Goal: Information Seeking & Learning: Check status

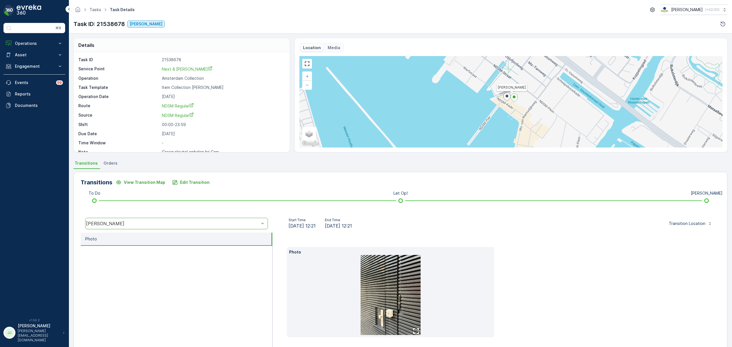
scroll to position [22, 0]
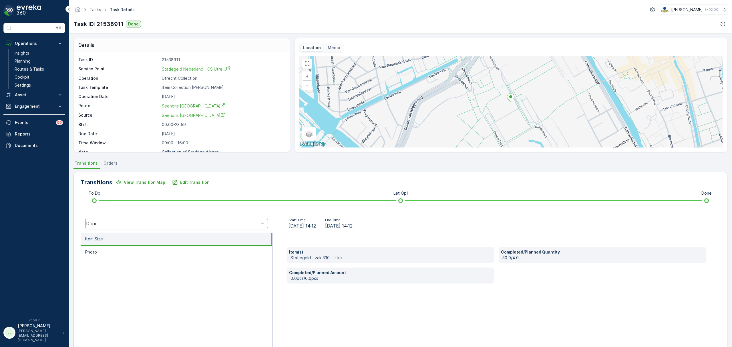
click at [23, 76] on p "Cockpit" at bounding box center [22, 77] width 15 height 6
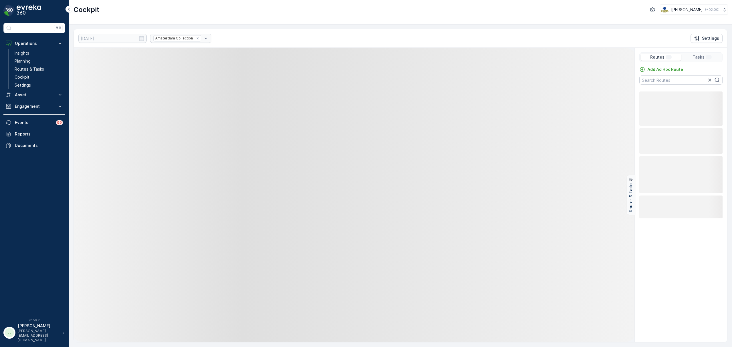
click at [189, 38] on div "Amsterdam Collection" at bounding box center [180, 38] width 61 height 9
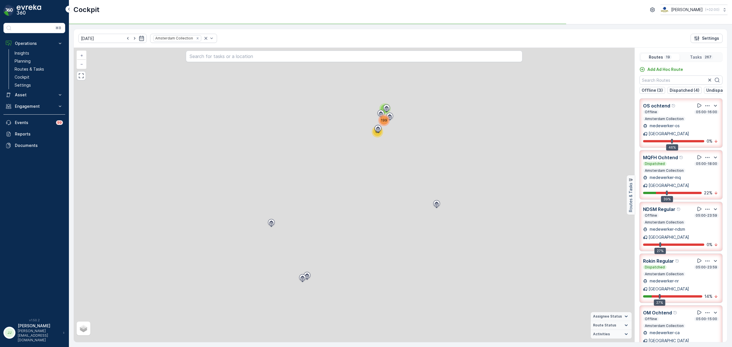
click at [197, 39] on icon "Remove Amsterdam Collection" at bounding box center [198, 38] width 2 height 2
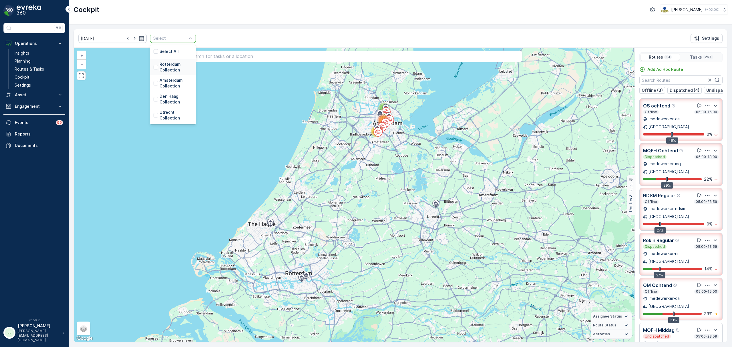
click at [167, 69] on p "Rotterdam Collection" at bounding box center [176, 67] width 33 height 11
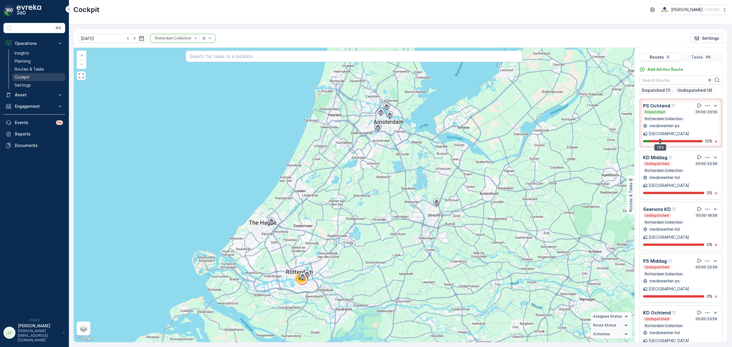
drag, startPoint x: 35, startPoint y: 70, endPoint x: 30, endPoint y: 77, distance: 8.2
click at [35, 70] on p "Routes & Tasks" at bounding box center [29, 69] width 29 height 6
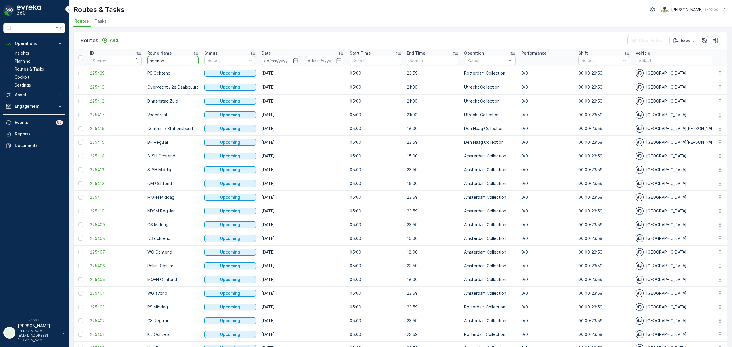
type input "seenons"
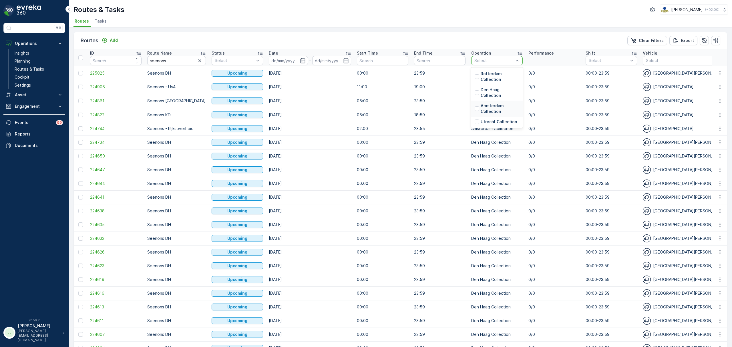
click at [488, 111] on p "Amsterdam Collection" at bounding box center [500, 108] width 39 height 11
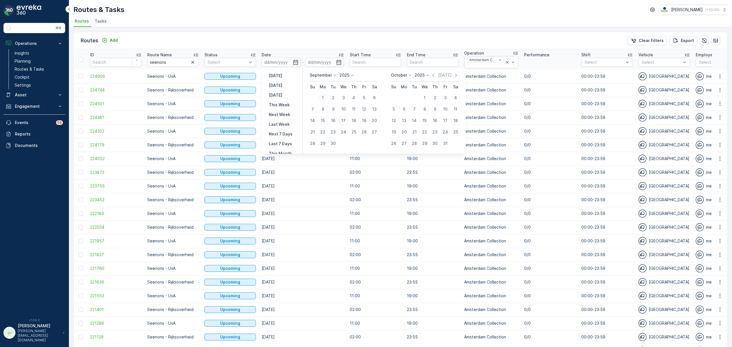
click at [324, 97] on div "1" at bounding box center [322, 97] width 9 height 9
type input "[DATE]"
click at [342, 120] on div "17" at bounding box center [343, 120] width 9 height 9
type input "[DATE]"
click at [323, 97] on div "1" at bounding box center [322, 97] width 9 height 9
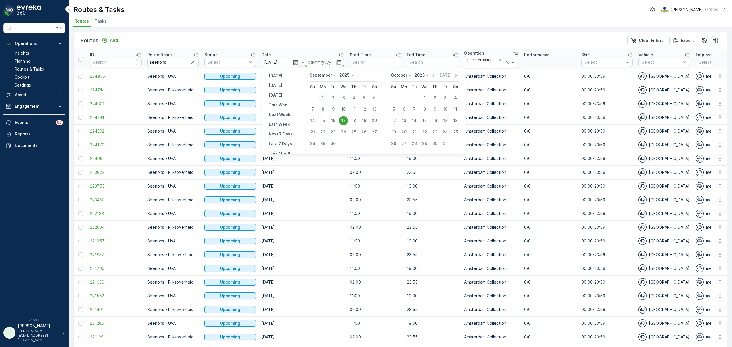
type input "[DATE]"
drag, startPoint x: 338, startPoint y: 122, endPoint x: 335, endPoint y: 120, distance: 3.2
click at [337, 122] on div "16" at bounding box center [333, 120] width 9 height 9
type input "[DATE]"
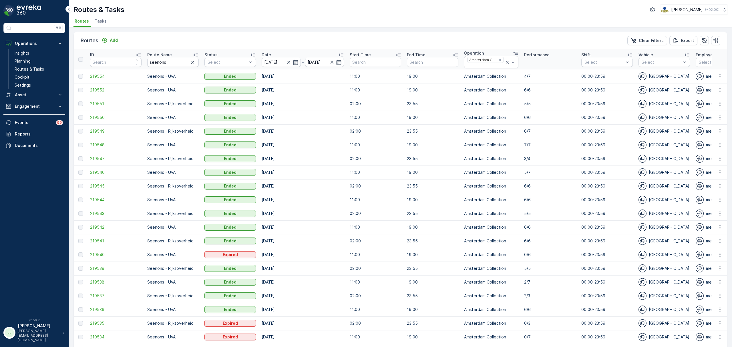
click at [103, 79] on span "219554" at bounding box center [115, 77] width 51 height 6
click at [98, 131] on span "219549" at bounding box center [115, 131] width 51 height 6
click at [342, 55] on icon at bounding box center [341, 55] width 6 height 6
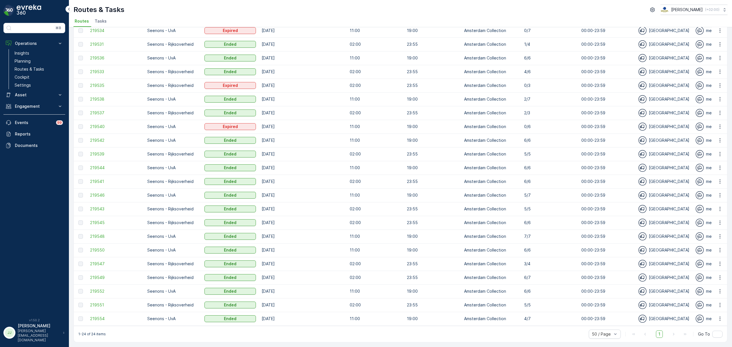
scroll to position [77, 0]
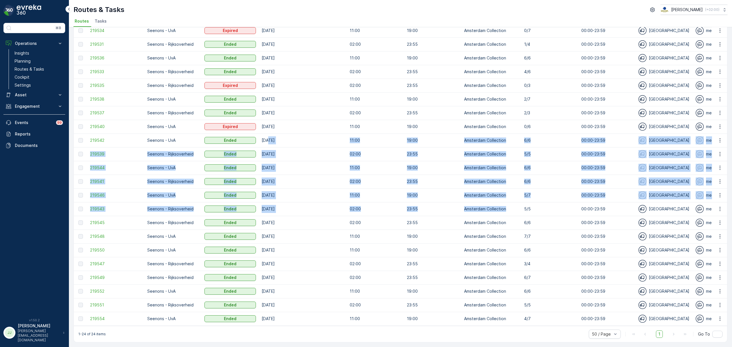
drag, startPoint x: 268, startPoint y: 137, endPoint x: 506, endPoint y: 208, distance: 248.2
click at [506, 208] on tbody "219530 Seenons - Rijksoverheid Ended [DATE] 02:00 23:55 Amsterdam Collection [D…" at bounding box center [649, 161] width 1150 height 330
click at [324, 189] on td "[DATE]" at bounding box center [303, 196] width 88 height 14
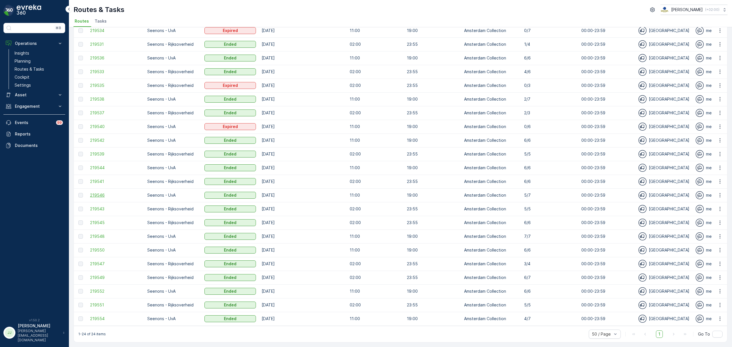
click at [99, 193] on span "219546" at bounding box center [115, 196] width 51 height 6
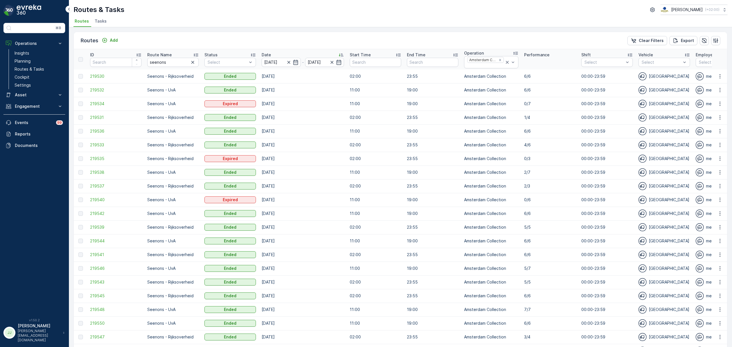
scroll to position [77, 0]
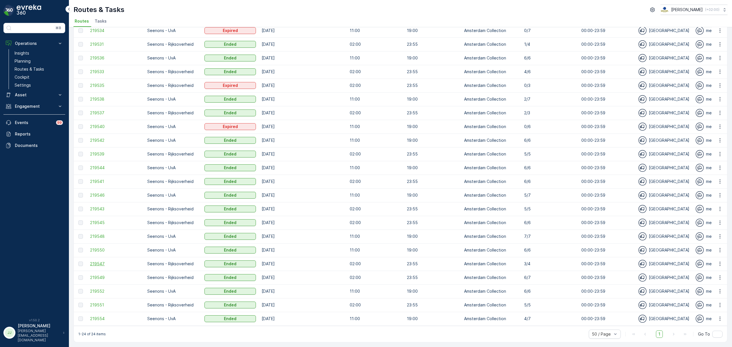
click at [98, 261] on span "219547" at bounding box center [115, 264] width 51 height 6
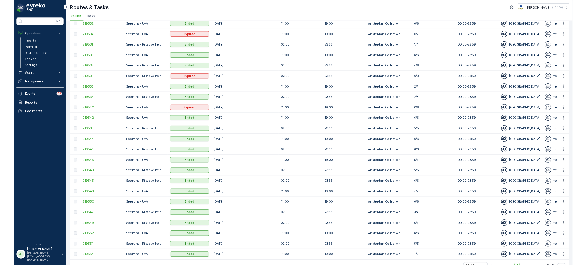
scroll to position [77, 0]
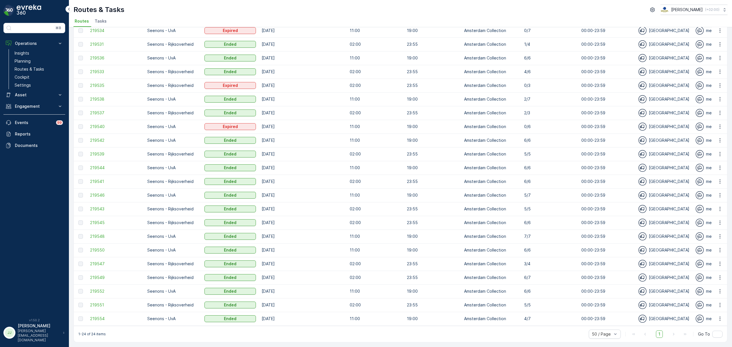
drag, startPoint x: 318, startPoint y: 141, endPoint x: 539, endPoint y: 318, distance: 282.6
click at [539, 318] on tbody "219530 Seenons - Rijksoverheid Ended [DATE] 02:00 23:55 Amsterdam Collection [D…" at bounding box center [649, 161] width 1150 height 330
click at [542, 316] on p "4/7" at bounding box center [549, 319] width 51 height 6
click at [94, 261] on span "219547" at bounding box center [115, 264] width 51 height 6
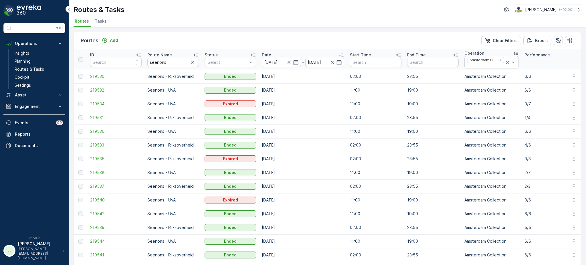
click at [98, 19] on span "Tasks" at bounding box center [101, 21] width 12 height 6
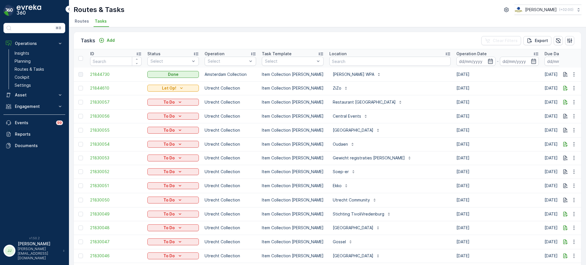
click at [344, 61] on input "text" at bounding box center [389, 61] width 121 height 9
type input "m"
type input "nvwa"
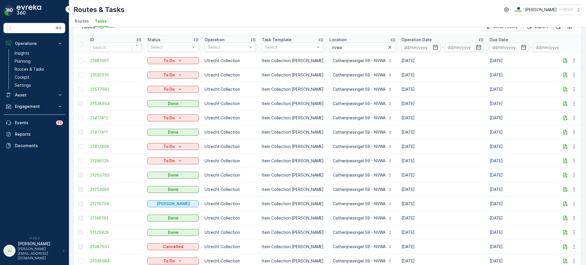
scroll to position [28, 0]
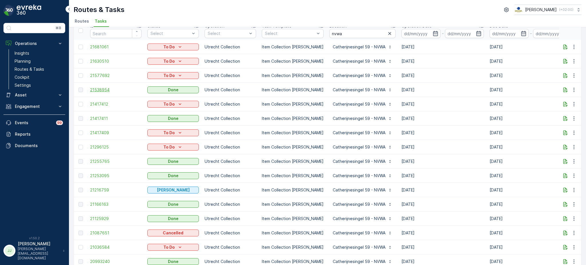
click at [99, 87] on span "21538954" at bounding box center [115, 90] width 51 height 6
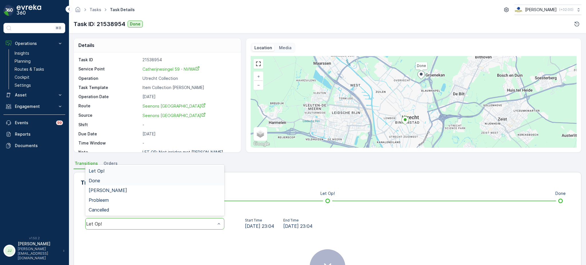
click at [112, 180] on div "Done" at bounding box center [155, 180] width 132 height 5
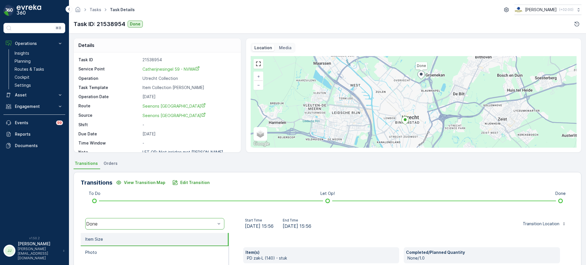
scroll to position [0, 0]
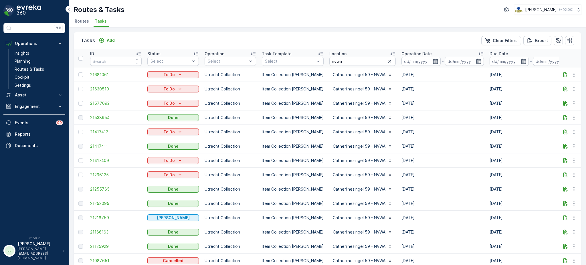
scroll to position [41, 0]
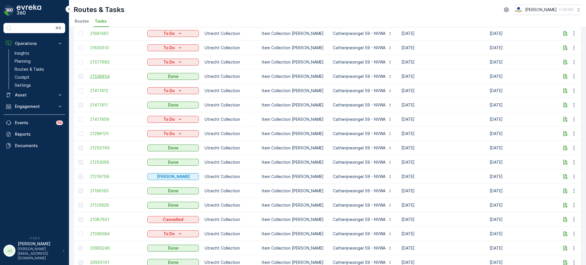
click at [102, 74] on span "21538954" at bounding box center [115, 77] width 51 height 6
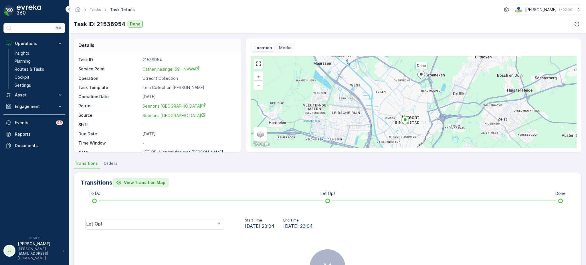
scroll to position [67, 0]
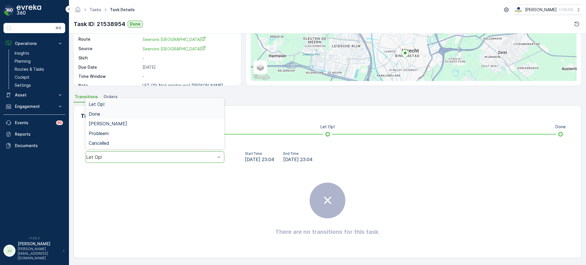
click at [114, 112] on div "Done" at bounding box center [155, 113] width 132 height 5
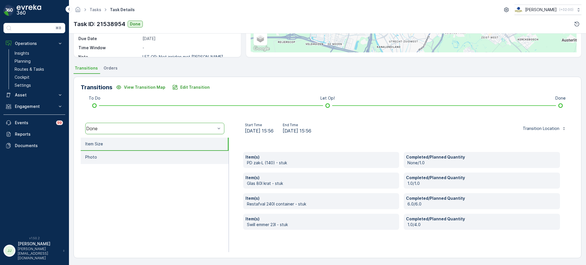
scroll to position [95, 0]
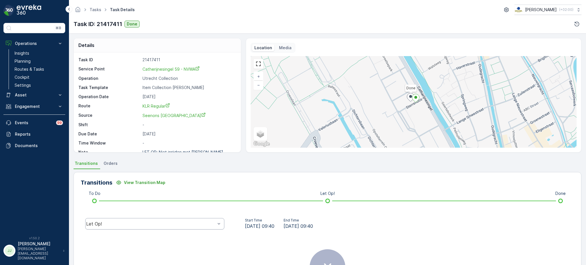
click at [108, 220] on div "Let Op!" at bounding box center [154, 223] width 139 height 11
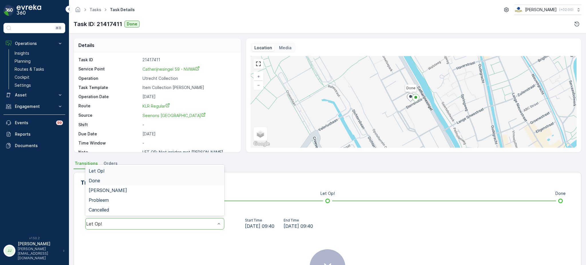
click at [103, 180] on div "Done" at bounding box center [155, 180] width 132 height 5
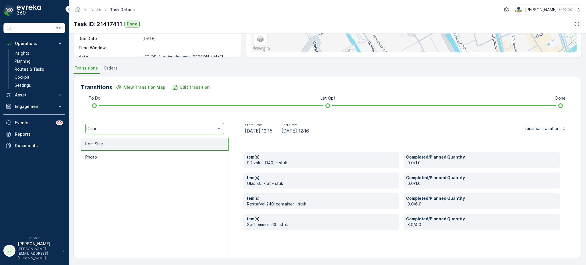
scroll to position [95, 0]
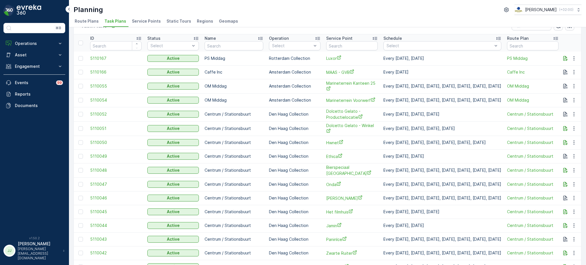
scroll to position [2, 0]
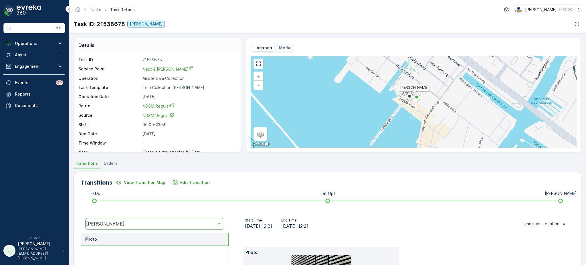
scroll to position [22, 0]
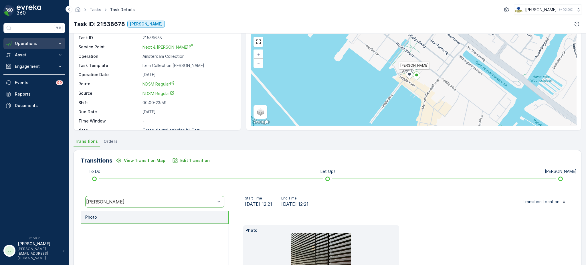
click at [40, 41] on p "Operations" at bounding box center [34, 44] width 39 height 6
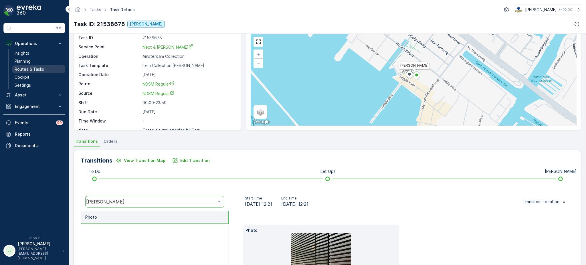
click at [33, 67] on p "Routes & Tasks" at bounding box center [29, 69] width 29 height 6
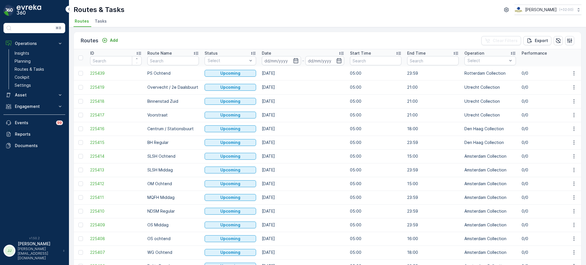
click at [100, 21] on span "Tasks" at bounding box center [101, 21] width 12 height 6
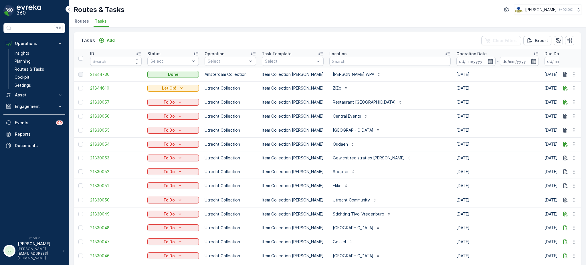
click at [334, 59] on input "text" at bounding box center [389, 61] width 121 height 9
type input "nvwa"
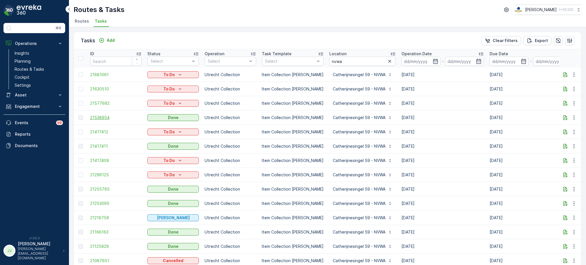
click at [99, 115] on span "21538954" at bounding box center [115, 118] width 51 height 6
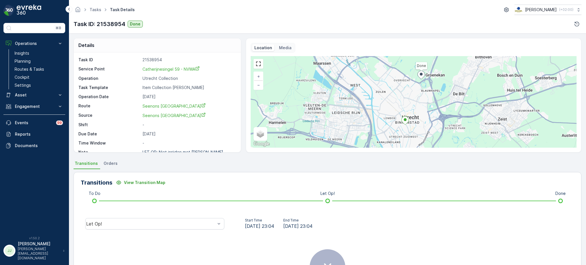
drag, startPoint x: 396, startPoint y: 124, endPoint x: 367, endPoint y: 103, distance: 35.6
click at [367, 103] on div "Done + − Satellite Roadmap Terrain Hybrid Leaflet Keyboard shortcuts Map Data M…" at bounding box center [414, 102] width 326 height 92
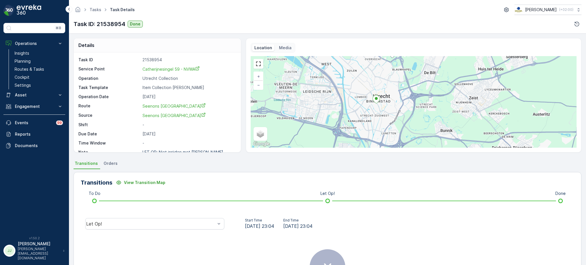
click at [367, 103] on div "Done + − Satellite Roadmap Terrain Hybrid Leaflet Keyboard shortcuts Map Data M…" at bounding box center [414, 102] width 326 height 92
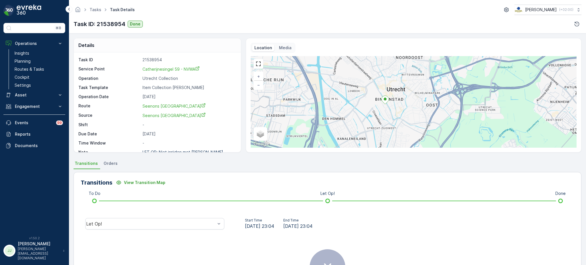
drag, startPoint x: 386, startPoint y: 106, endPoint x: 378, endPoint y: 103, distance: 8.3
click at [378, 103] on div "Done + − Satellite Roadmap Terrain Hybrid Leaflet Keyboard shortcuts Map Data M…" at bounding box center [414, 102] width 326 height 92
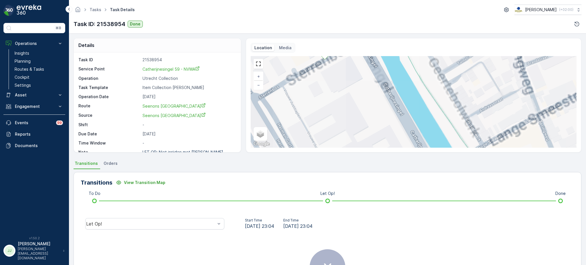
drag, startPoint x: 375, startPoint y: 94, endPoint x: 413, endPoint y: 137, distance: 58.4
click at [413, 137] on div "Done + − Satellite Roadmap Terrain Hybrid Leaflet Keyboard shortcuts Map Data M…" at bounding box center [414, 102] width 326 height 92
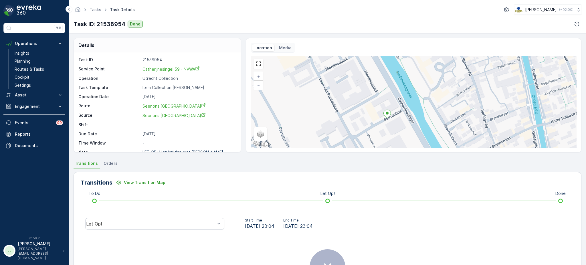
drag, startPoint x: 413, startPoint y: 137, endPoint x: 383, endPoint y: 96, distance: 51.5
click at [383, 96] on div "Done + − Satellite Roadmap Terrain Hybrid Leaflet Keyboard shortcuts Map Data M…" at bounding box center [414, 102] width 326 height 92
drag, startPoint x: 383, startPoint y: 96, endPoint x: 334, endPoint y: 74, distance: 53.4
click at [334, 74] on div "Done + − Satellite Roadmap Terrain Hybrid Leaflet Keyboard shortcuts Map Data M…" at bounding box center [414, 102] width 326 height 92
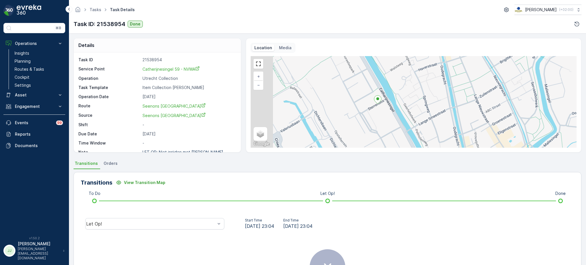
drag, startPoint x: 379, startPoint y: 100, endPoint x: 421, endPoint y: 119, distance: 45.8
click at [421, 119] on div "Done + − Satellite Roadmap Terrain Hybrid Leaflet Keyboard shortcuts Map Data M…" at bounding box center [414, 102] width 326 height 92
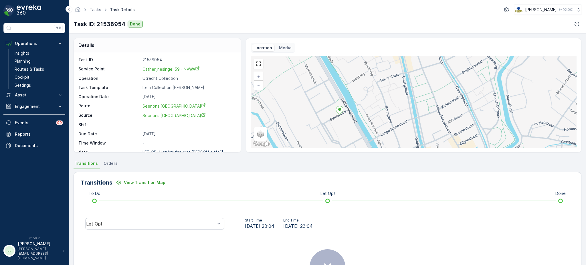
drag, startPoint x: 421, startPoint y: 119, endPoint x: 384, endPoint y: 131, distance: 39.2
click at [384, 131] on div "Done + − Satellite Roadmap Terrain Hybrid Leaflet Keyboard shortcuts Map Data M…" at bounding box center [414, 102] width 326 height 92
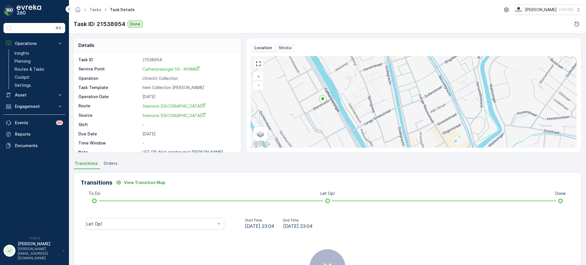
drag, startPoint x: 350, startPoint y: 100, endPoint x: 317, endPoint y: 74, distance: 41.7
click at [317, 74] on div "Done + − Satellite Roadmap Terrain Hybrid Leaflet Keyboard shortcuts Map Data M…" at bounding box center [414, 102] width 326 height 92
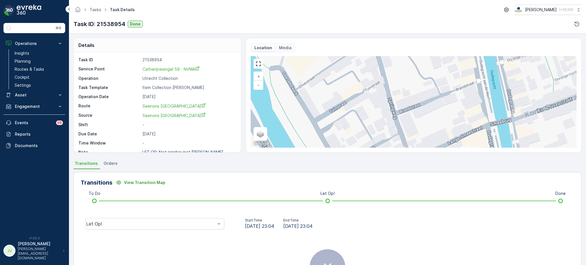
drag, startPoint x: 334, startPoint y: 78, endPoint x: 392, endPoint y: 88, distance: 58.9
click at [392, 88] on div "Done + − Satellite Roadmap Terrain Hybrid Leaflet Keyboard shortcuts Map Data M…" at bounding box center [414, 102] width 326 height 92
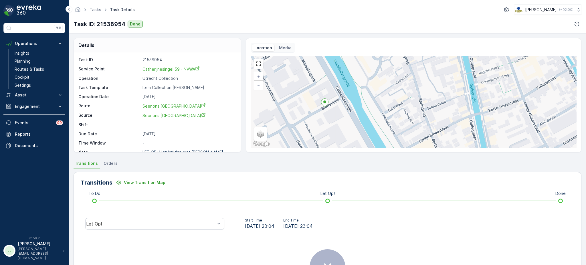
drag, startPoint x: 357, startPoint y: 64, endPoint x: 364, endPoint y: 112, distance: 48.9
click at [364, 112] on div "Done + − Satellite Roadmap Terrain Hybrid Leaflet Keyboard shortcuts Map Data M…" at bounding box center [414, 102] width 326 height 92
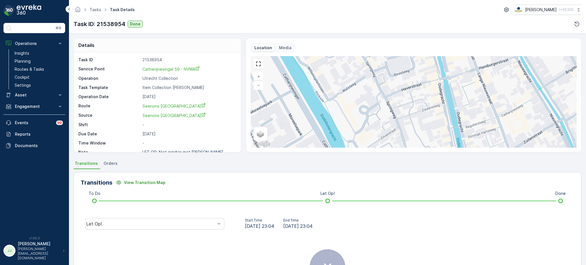
drag, startPoint x: 364, startPoint y: 112, endPoint x: 358, endPoint y: 151, distance: 39.1
click at [358, 151] on div "Location Media Done + − Satellite Roadmap Terrain Hybrid Leaflet Keyboard short…" at bounding box center [414, 95] width 336 height 114
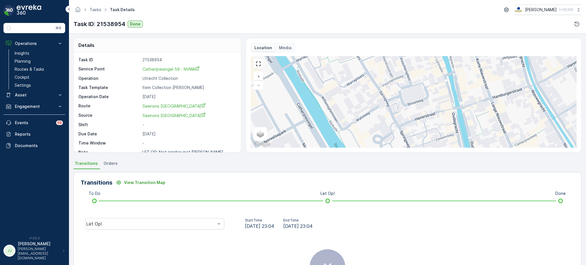
scroll to position [8, 0]
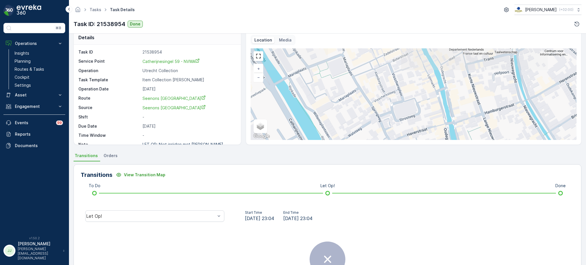
drag, startPoint x: 339, startPoint y: 113, endPoint x: 331, endPoint y: 136, distance: 24.8
click at [331, 136] on div "Done + − Satellite Roadmap Terrain Hybrid Leaflet Keyboard shortcuts Map Data M…" at bounding box center [414, 94] width 326 height 92
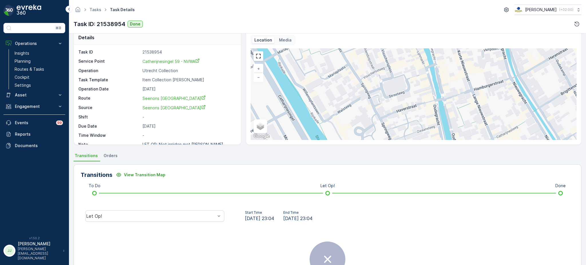
drag, startPoint x: 332, startPoint y: 114, endPoint x: 313, endPoint y: 79, distance: 39.5
click at [313, 79] on div "Done + − Satellite Roadmap Terrain Hybrid Leaflet Keyboard shortcuts Map Data M…" at bounding box center [414, 94] width 326 height 92
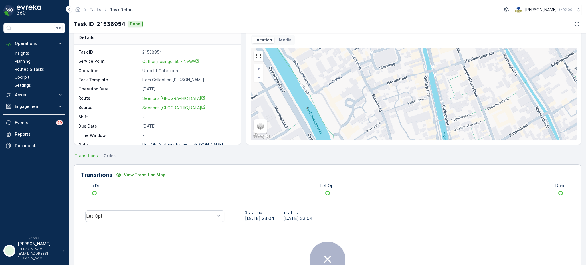
drag, startPoint x: 313, startPoint y: 79, endPoint x: 313, endPoint y: 61, distance: 18.0
click at [313, 61] on div "Done + − Satellite Roadmap Terrain Hybrid Leaflet Keyboard shortcuts Map Data M…" at bounding box center [414, 94] width 326 height 92
drag, startPoint x: 313, startPoint y: 87, endPoint x: 310, endPoint y: 30, distance: 56.8
click at [310, 30] on div "Tasks Task Details Oscar Circulair ( +02:00 ) Task ID: 21538954 Done Details Ta…" at bounding box center [327, 132] width 517 height 265
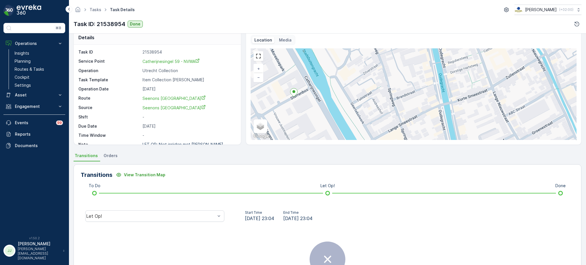
drag, startPoint x: 322, startPoint y: 69, endPoint x: 314, endPoint y: 51, distance: 20.4
click at [314, 51] on div "Done + − Satellite Roadmap Terrain Hybrid Leaflet Keyboard shortcuts Map Data M…" at bounding box center [414, 94] width 326 height 92
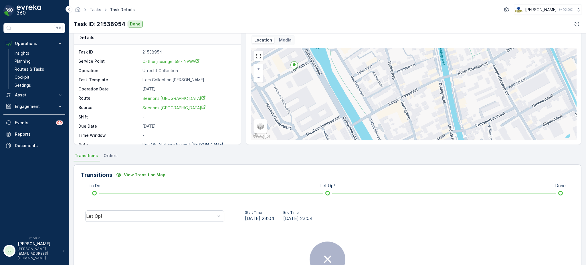
drag, startPoint x: 354, startPoint y: 81, endPoint x: 378, endPoint y: 80, distance: 23.5
click at [378, 80] on div "Done + − Satellite Roadmap Terrain Hybrid Leaflet Keyboard shortcuts Map Data M…" at bounding box center [414, 94] width 326 height 92
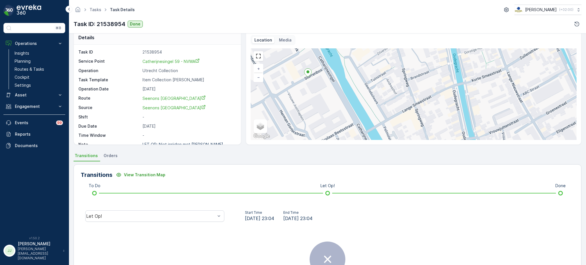
drag, startPoint x: 369, startPoint y: 76, endPoint x: 344, endPoint y: 74, distance: 25.0
click at [344, 74] on div "Done + − Satellite Roadmap Terrain Hybrid Leaflet Keyboard shortcuts Map Data M…" at bounding box center [414, 94] width 326 height 92
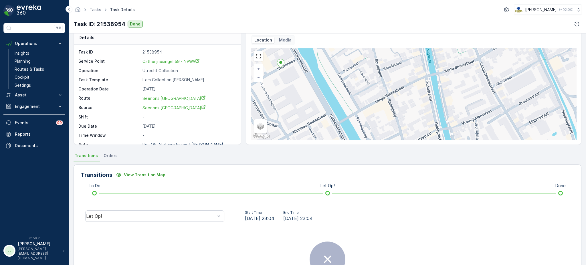
drag, startPoint x: 356, startPoint y: 106, endPoint x: 352, endPoint y: 88, distance: 18.7
click at [352, 88] on div "Done + − Satellite Roadmap Terrain Hybrid Leaflet Keyboard shortcuts Map Data M…" at bounding box center [414, 94] width 326 height 92
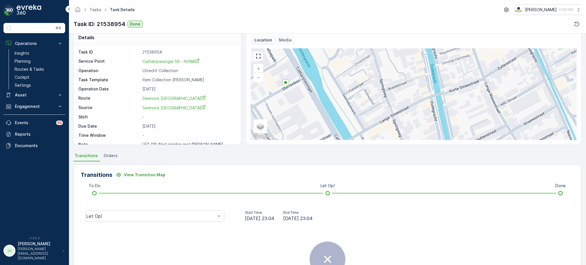
drag, startPoint x: 346, startPoint y: 87, endPoint x: 353, endPoint y: 119, distance: 32.9
click at [353, 119] on div "Done + − Satellite Roadmap Terrain Hybrid Leaflet Keyboard shortcuts Map Data M…" at bounding box center [414, 94] width 326 height 92
click at [41, 69] on p "Routes & Tasks" at bounding box center [29, 69] width 29 height 6
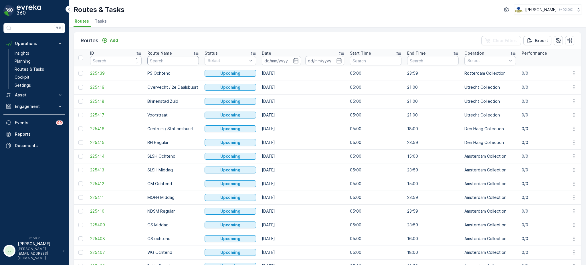
click at [176, 58] on input "text" at bounding box center [172, 60] width 51 height 9
type input "seenons utrecht"
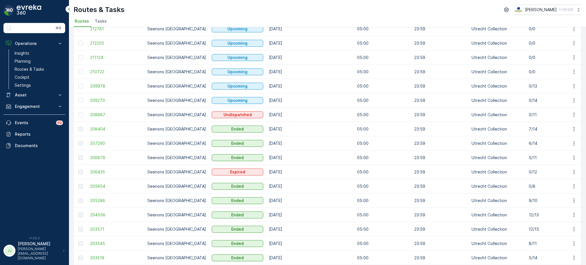
scroll to position [317, 0]
click at [96, 126] on span "208404" at bounding box center [115, 129] width 51 height 6
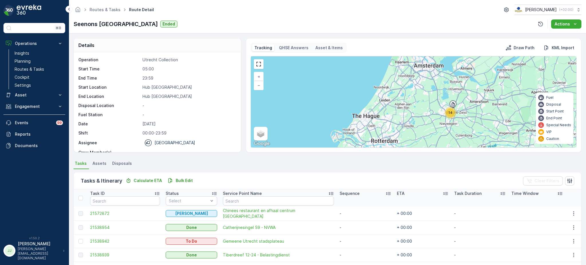
drag, startPoint x: 438, startPoint y: 120, endPoint x: 373, endPoint y: 104, distance: 66.5
click at [373, 104] on div "14 + − Satellite Roadmap Terrain Hybrid Leaflet Keyboard shortcuts Map Data Map…" at bounding box center [413, 101] width 325 height 91
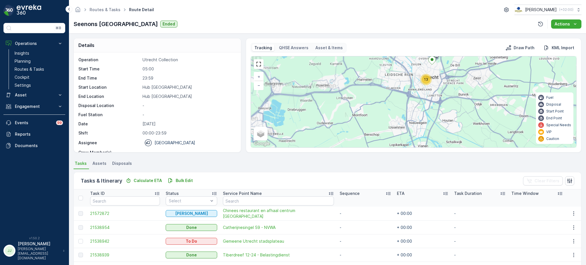
drag, startPoint x: 409, startPoint y: 88, endPoint x: 352, endPoint y: 101, distance: 58.1
click at [352, 101] on div "13 + − Satellite Roadmap Terrain Hybrid Leaflet Keyboard shortcuts Map Data Map…" at bounding box center [413, 101] width 325 height 91
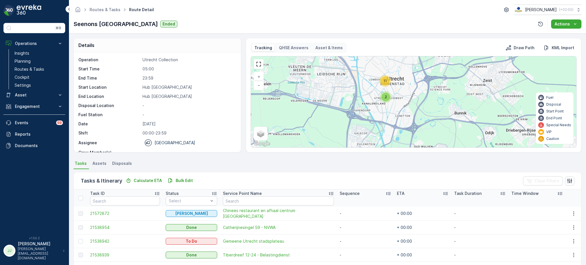
drag, startPoint x: 365, startPoint y: 86, endPoint x: 332, endPoint y: 98, distance: 35.6
click at [332, 98] on div "2 11 + − Satellite Roadmap Terrain Hybrid Leaflet Keyboard shortcuts Map Data M…" at bounding box center [413, 101] width 325 height 91
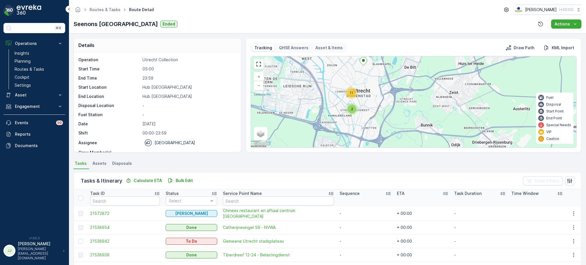
click at [351, 107] on span "2" at bounding box center [352, 109] width 2 height 4
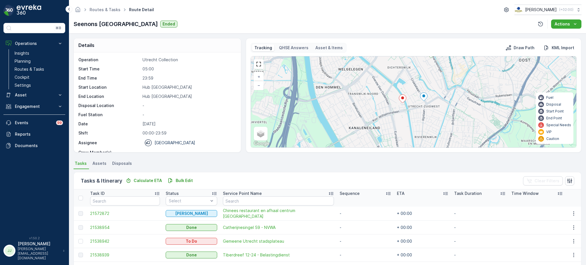
drag, startPoint x: 351, startPoint y: 106, endPoint x: 321, endPoint y: 86, distance: 36.3
click at [321, 86] on div "2 6 + − Satellite Roadmap Terrain Hybrid Leaflet Keyboard shortcuts Map Data Ma…" at bounding box center [413, 101] width 325 height 91
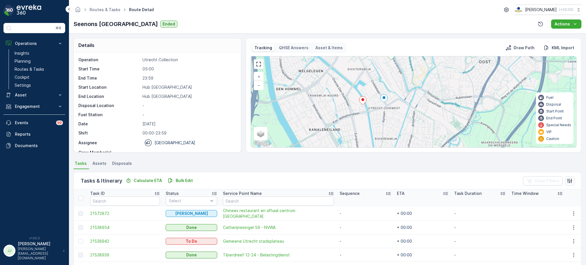
drag, startPoint x: 337, startPoint y: 95, endPoint x: 330, endPoint y: 110, distance: 16.1
click at [330, 110] on div "2 6 + − Satellite Roadmap Terrain Hybrid Leaflet Keyboard shortcuts Map Data Ma…" at bounding box center [413, 101] width 325 height 91
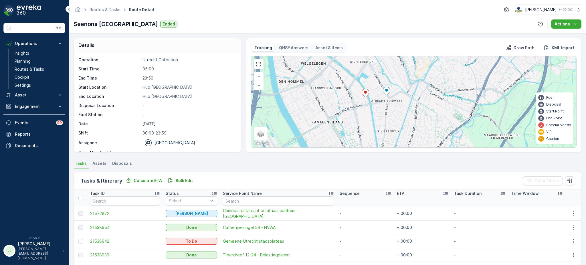
click at [367, 97] on icon at bounding box center [365, 93] width 7 height 9
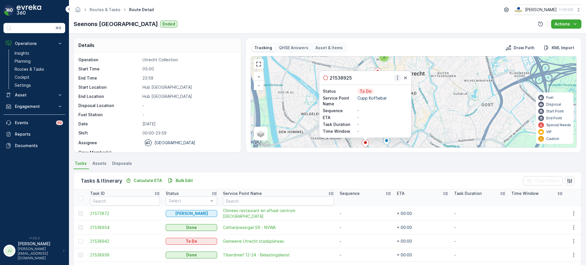
click at [395, 80] on icon "button" at bounding box center [398, 78] width 6 height 6
click at [391, 87] on span "See More Details" at bounding box center [387, 87] width 33 height 6
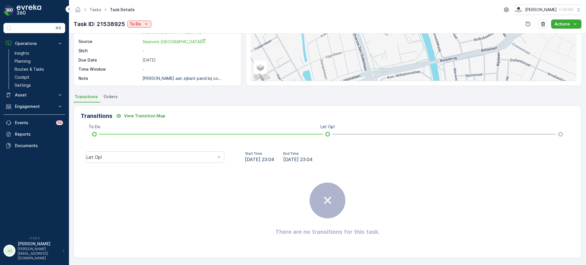
scroll to position [7, 0]
click at [170, 153] on div "Let Op!" at bounding box center [154, 156] width 139 height 11
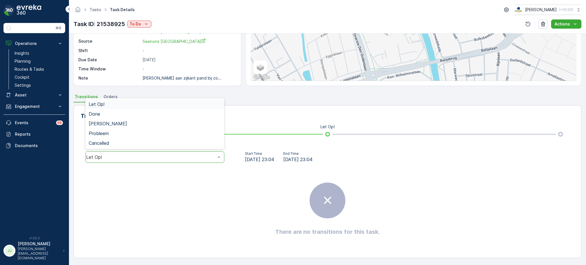
click at [251, 100] on ul "Transitions Orders" at bounding box center [328, 98] width 508 height 10
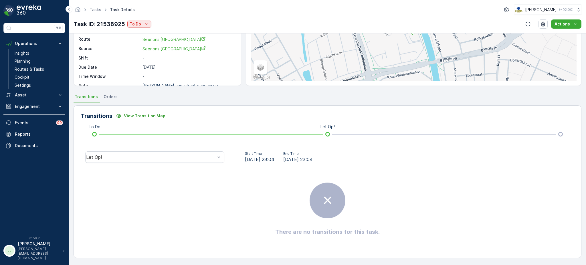
scroll to position [0, 0]
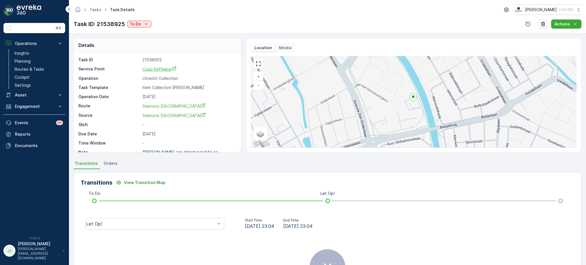
click at [164, 69] on span "Cupp Koffiebar" at bounding box center [159, 69] width 34 height 5
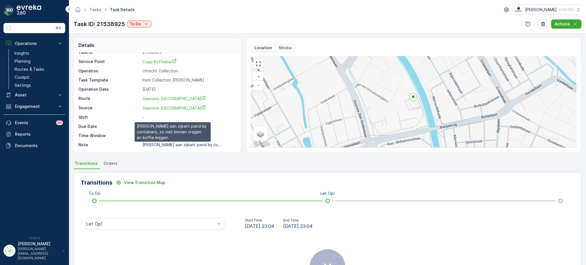
scroll to position [7, 0]
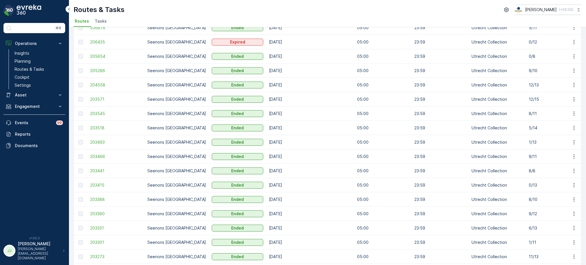
scroll to position [447, 0]
drag, startPoint x: 529, startPoint y: 148, endPoint x: 291, endPoint y: 149, distance: 238.0
click at [533, 163] on td "8/8" at bounding box center [554, 170] width 57 height 14
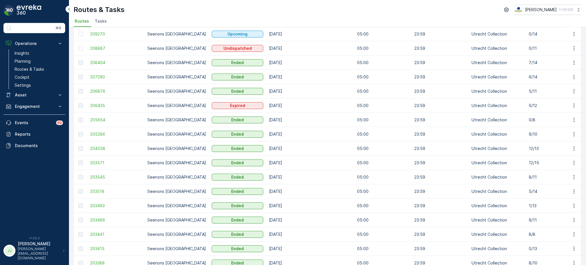
scroll to position [385, 0]
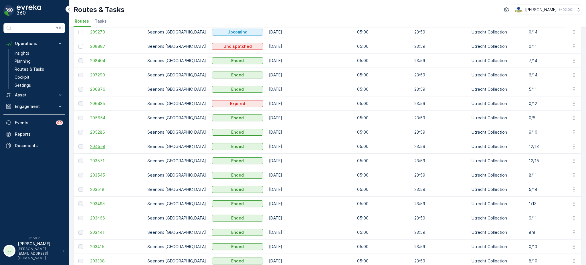
click at [101, 144] on span "204558" at bounding box center [115, 147] width 51 height 6
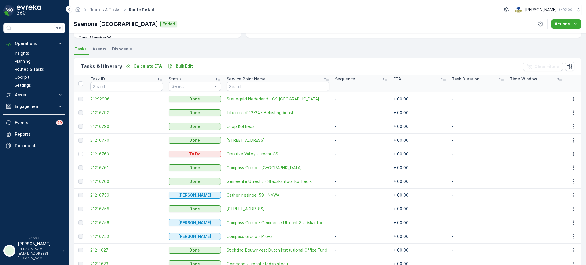
scroll to position [117, 0]
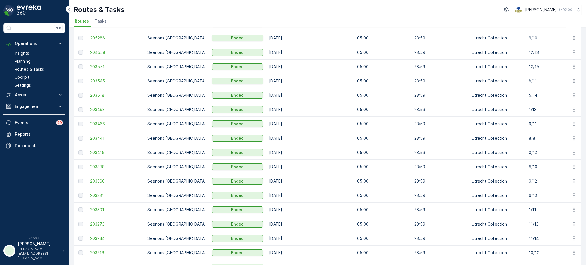
scroll to position [512, 0]
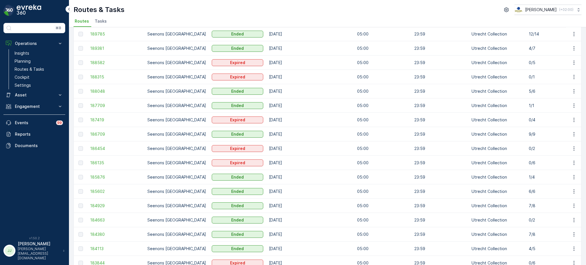
scroll to position [511, 0]
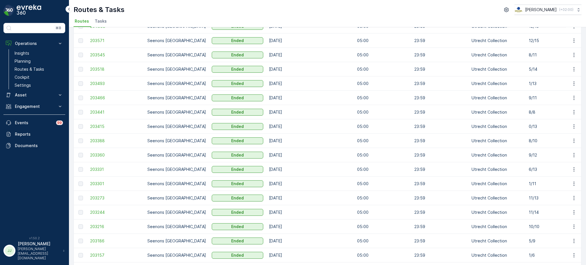
scroll to position [512, 0]
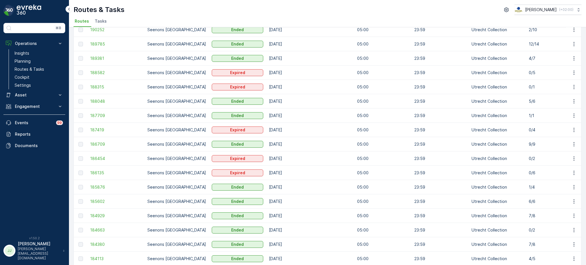
scroll to position [512, 0]
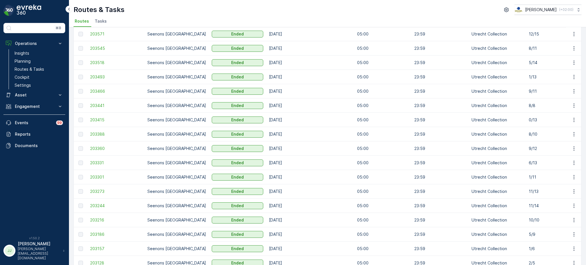
click at [304, 11] on div "Routes & Tasks Oscar Circulair ( +02:00 )" at bounding box center [328, 10] width 508 height 10
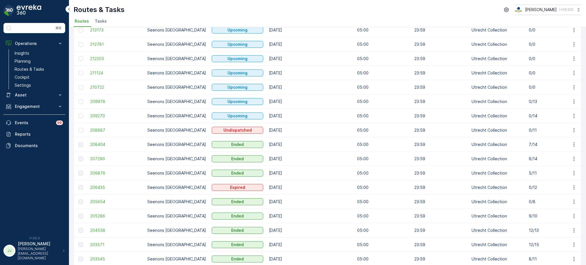
scroll to position [301, 0]
